Goal: Task Accomplishment & Management: Manage account settings

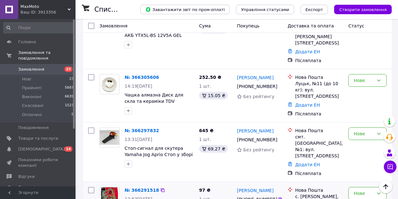
scroll to position [189, 0]
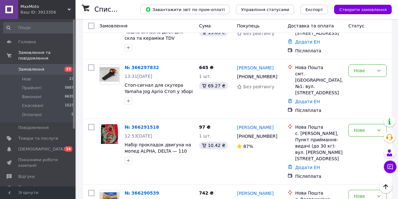
click at [32, 10] on div "Ваш ID: 3913356" at bounding box center [47, 12] width 55 height 6
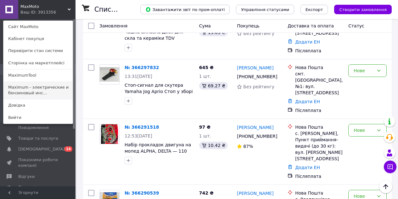
click at [34, 88] on link "Maximum - электрические и бензиновый инс..." at bounding box center [37, 90] width 69 height 18
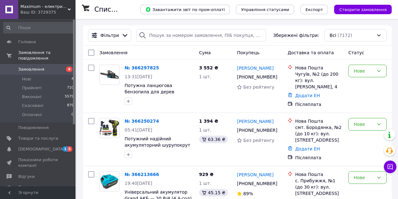
click at [31, 10] on div "Ваш ID: 3729375" at bounding box center [47, 12] width 55 height 6
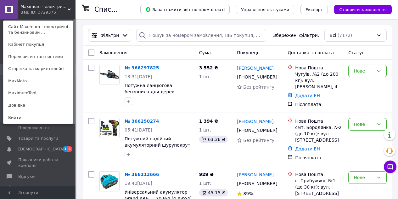
click at [47, 11] on div "Ваш ID: 3729375" at bounding box center [33, 12] width 26 height 6
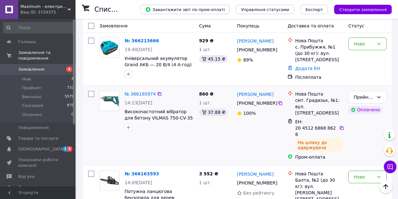
scroll to position [220, 0]
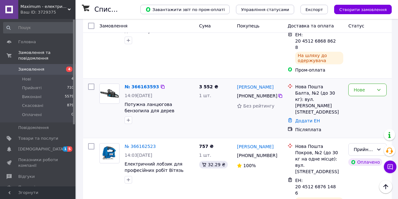
drag, startPoint x: 384, startPoint y: 76, endPoint x: 378, endPoint y: 82, distance: 7.8
click at [383, 83] on div "Нове" at bounding box center [367, 89] width 38 height 13
click at [371, 87] on li "Прийнято" at bounding box center [368, 88] width 38 height 11
click at [27, 13] on div "Ваш ID: 3729375" at bounding box center [47, 12] width 55 height 6
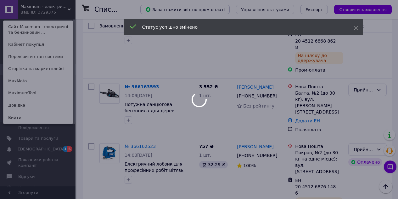
click at [32, 91] on div at bounding box center [199, 99] width 398 height 199
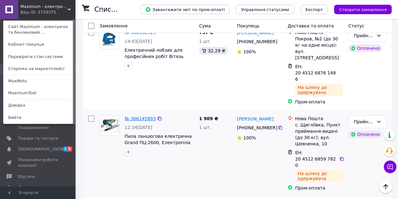
scroll to position [378, 0]
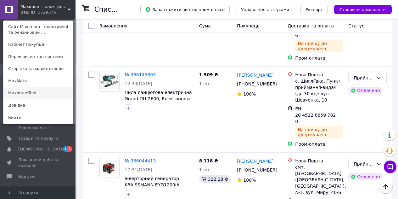
click at [36, 91] on link "MaximumTool" at bounding box center [37, 93] width 69 height 12
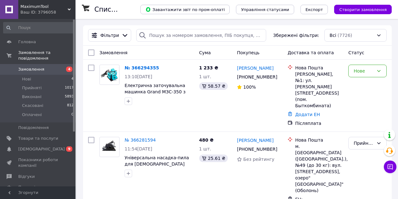
click at [42, 11] on div "Ваш ID: 3796058" at bounding box center [47, 12] width 55 height 6
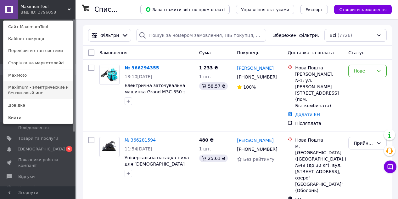
click at [39, 87] on link "Maximum - электрические и бензиновый инс..." at bounding box center [37, 90] width 69 height 18
